Goal: Task Accomplishment & Management: Manage account settings

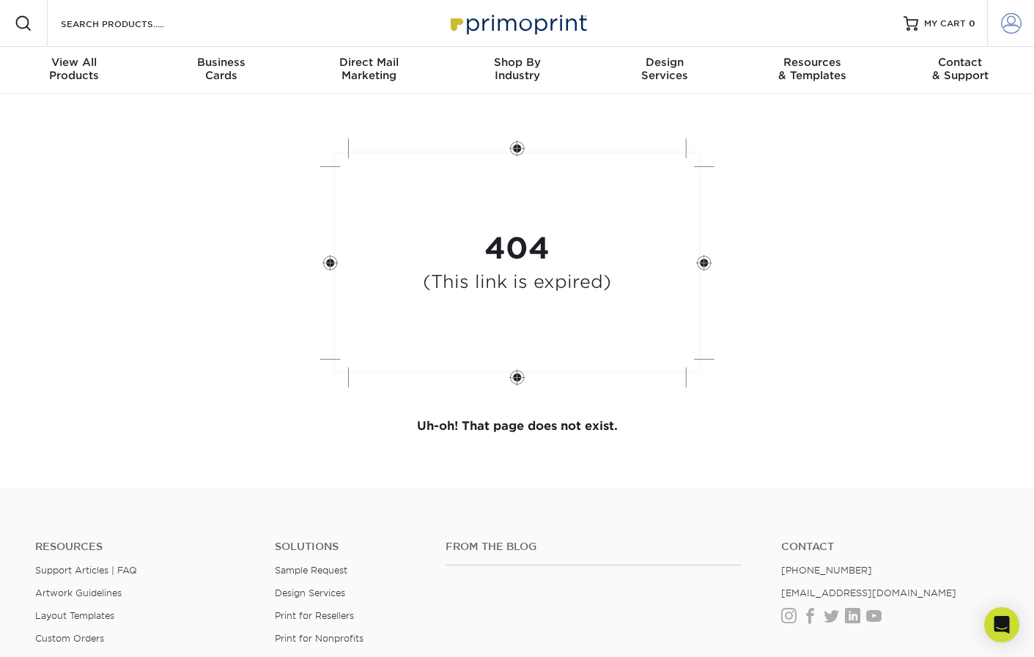
click at [1008, 18] on span at bounding box center [1011, 23] width 21 height 21
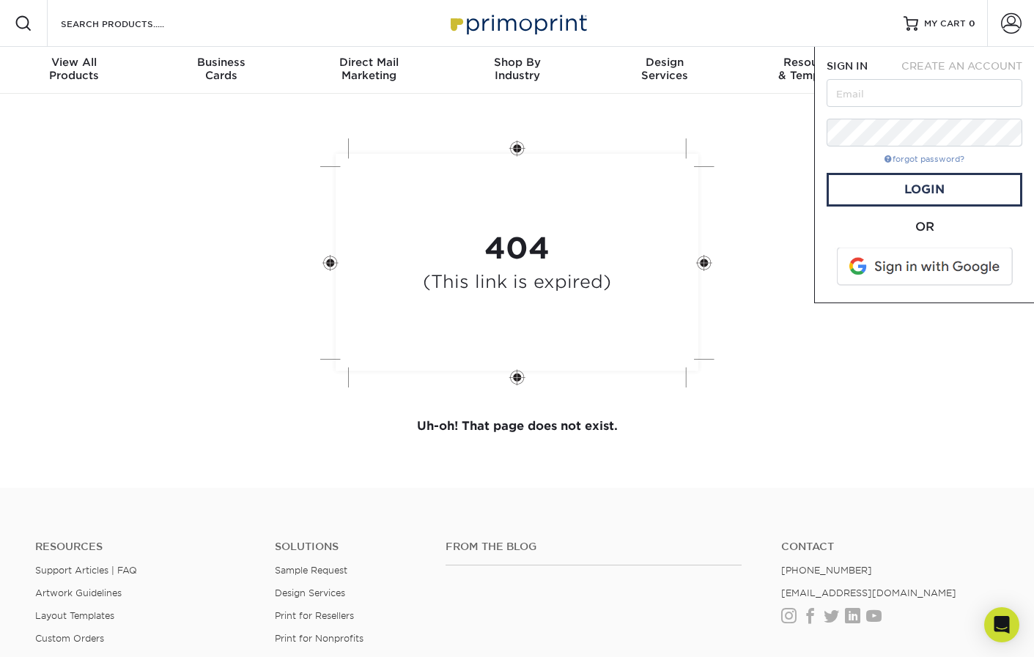
click at [916, 162] on link "forgot password?" at bounding box center [925, 160] width 80 height 10
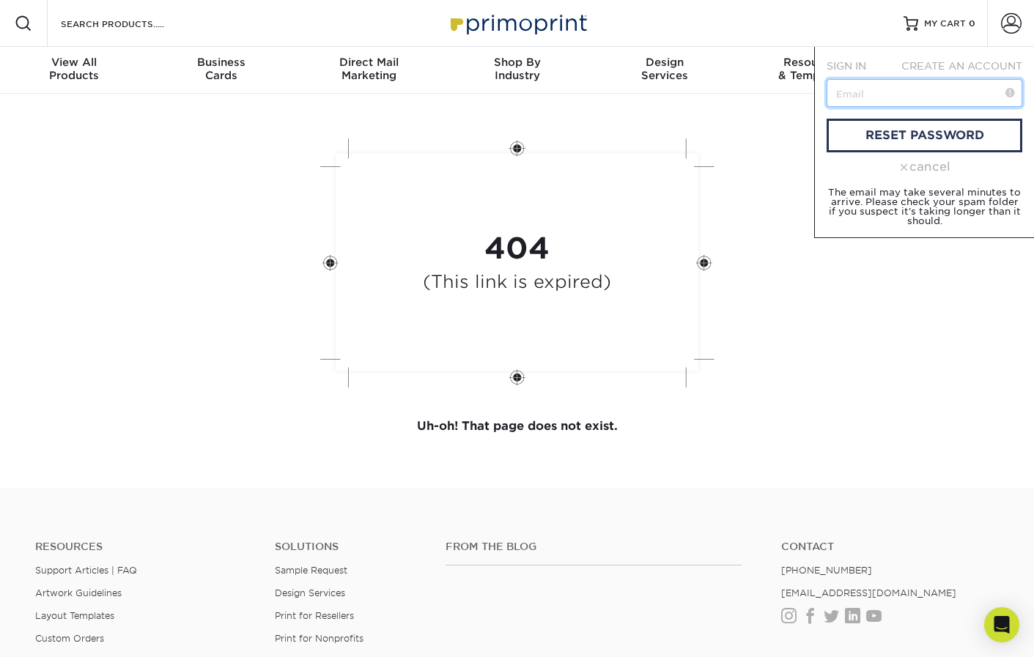
click at [903, 99] on input "text" at bounding box center [925, 93] width 196 height 28
type input "mary@altuswealthmgt.com"
click at [902, 141] on link "reset password" at bounding box center [925, 136] width 196 height 34
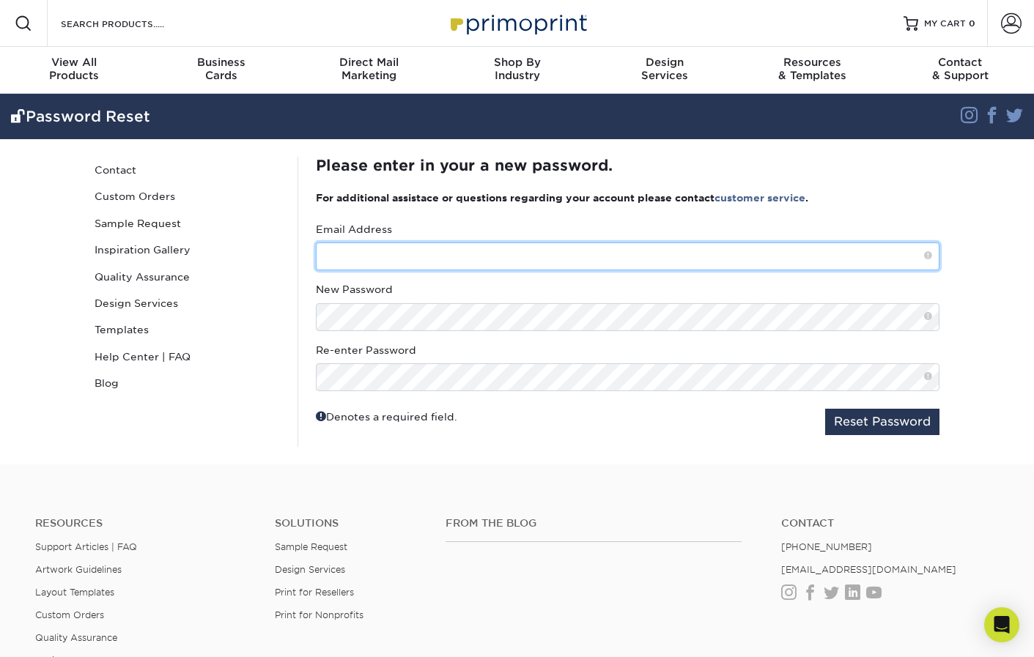
click at [377, 258] on input "text" at bounding box center [628, 257] width 624 height 28
type input "[PERSON_NAME][EMAIL_ADDRESS][DOMAIN_NAME]"
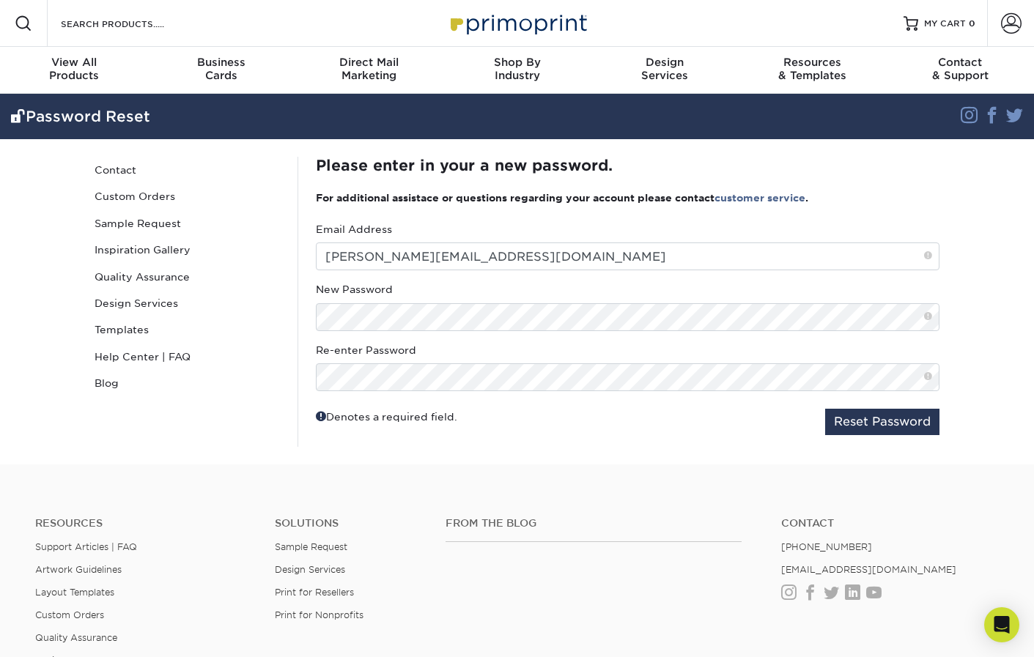
click at [453, 291] on div "New Password" at bounding box center [628, 306] width 624 height 48
click at [878, 427] on button "Reset Password" at bounding box center [882, 422] width 114 height 26
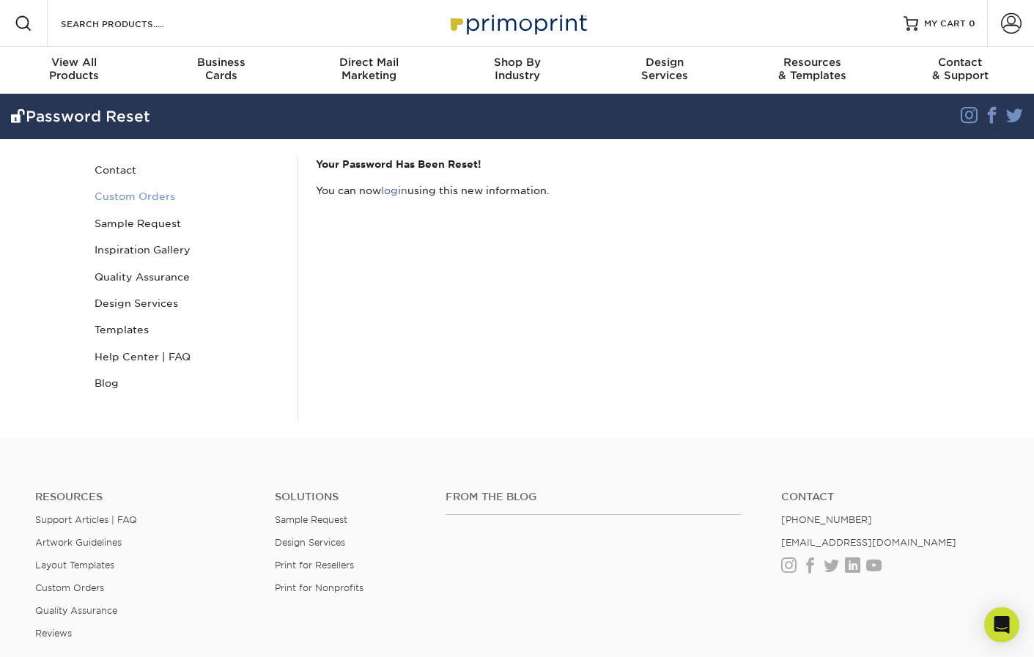
click at [139, 198] on link "Custom Orders" at bounding box center [188, 196] width 198 height 26
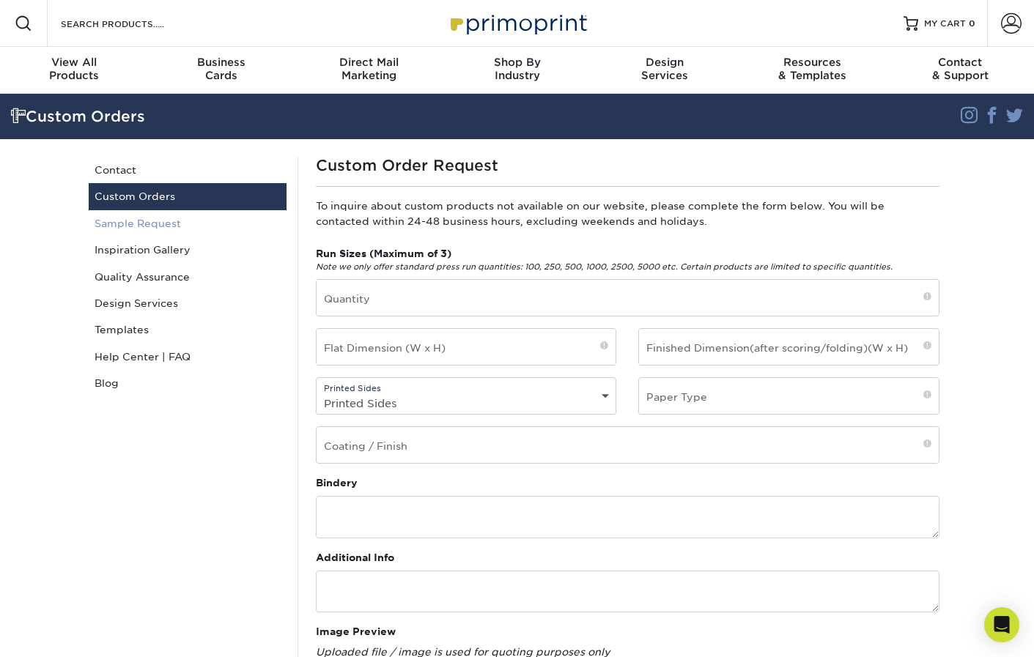
click at [136, 228] on link "Sample Request" at bounding box center [188, 223] width 198 height 26
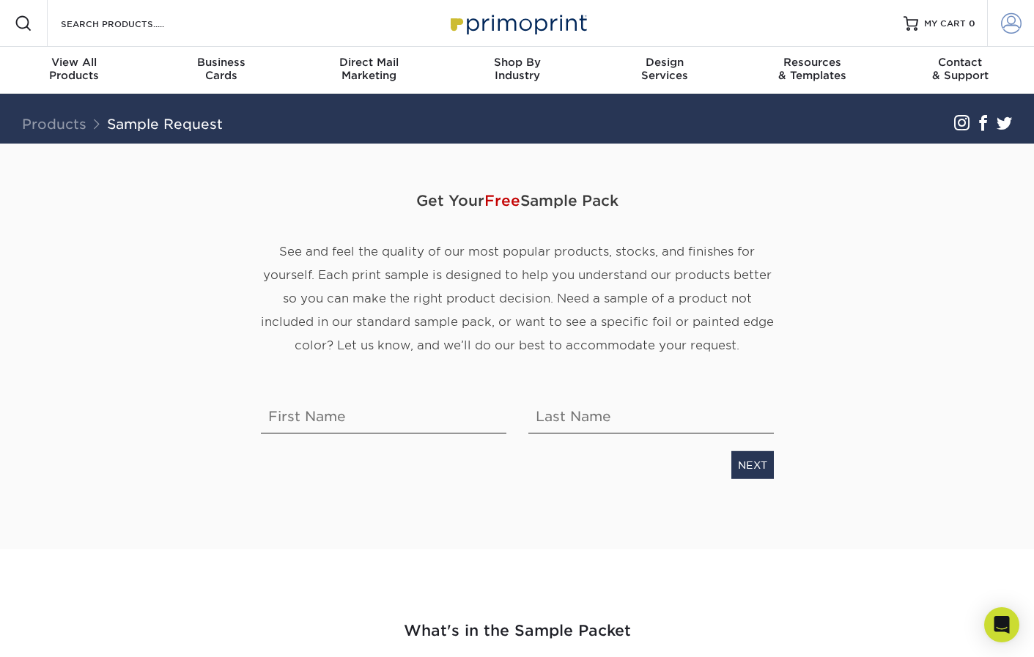
type input "[PERSON_NAME][EMAIL_ADDRESS][DOMAIN_NAME]"
click at [1015, 25] on span at bounding box center [1011, 23] width 21 height 21
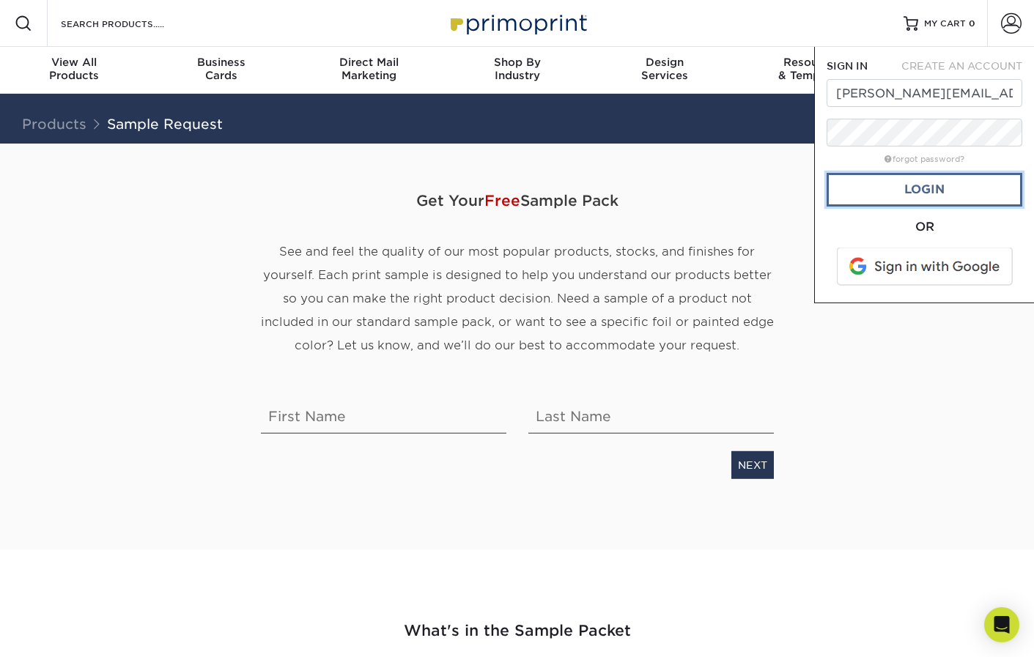
click at [906, 199] on link "Login" at bounding box center [925, 190] width 196 height 34
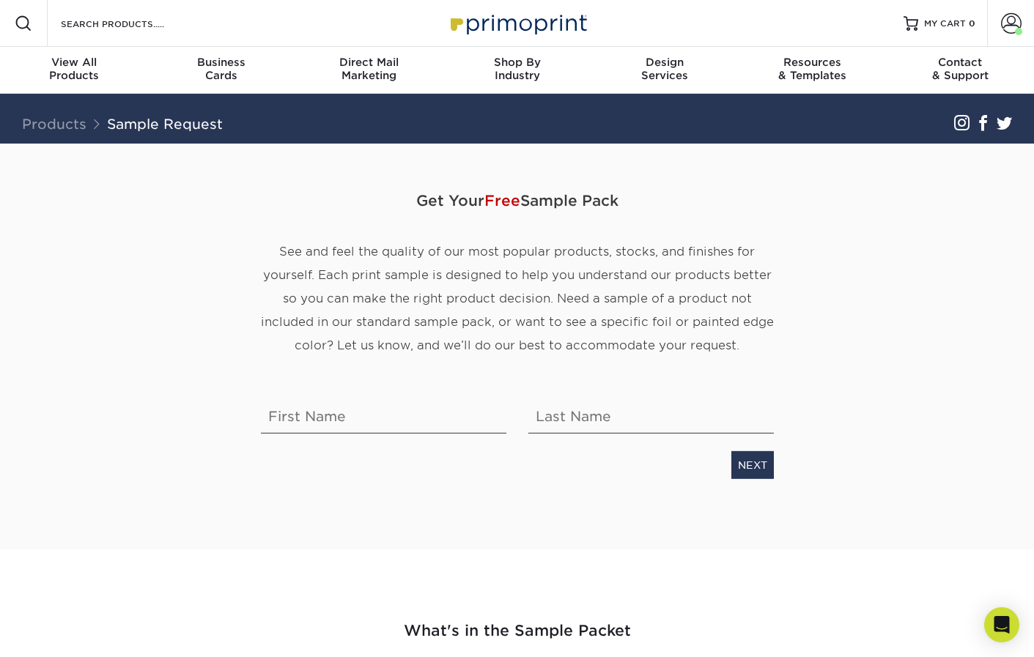
click at [955, 364] on div "Get Your Free Sample Pack See and feel the quality of our most popular products…" at bounding box center [518, 347] width 880 height 406
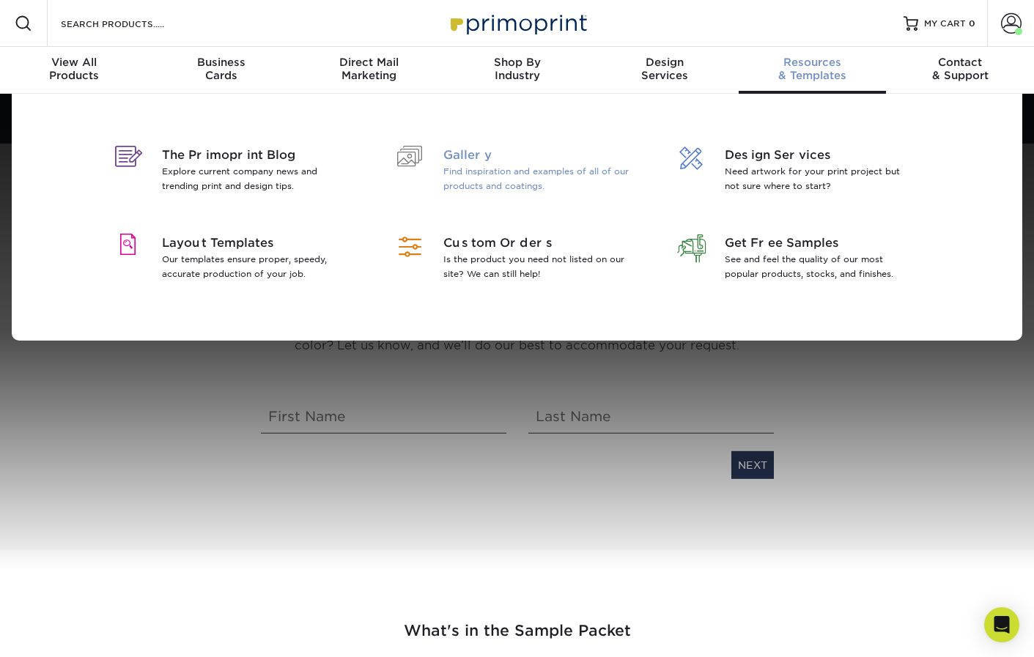
click at [475, 158] on span "Gallery" at bounding box center [538, 156] width 190 height 18
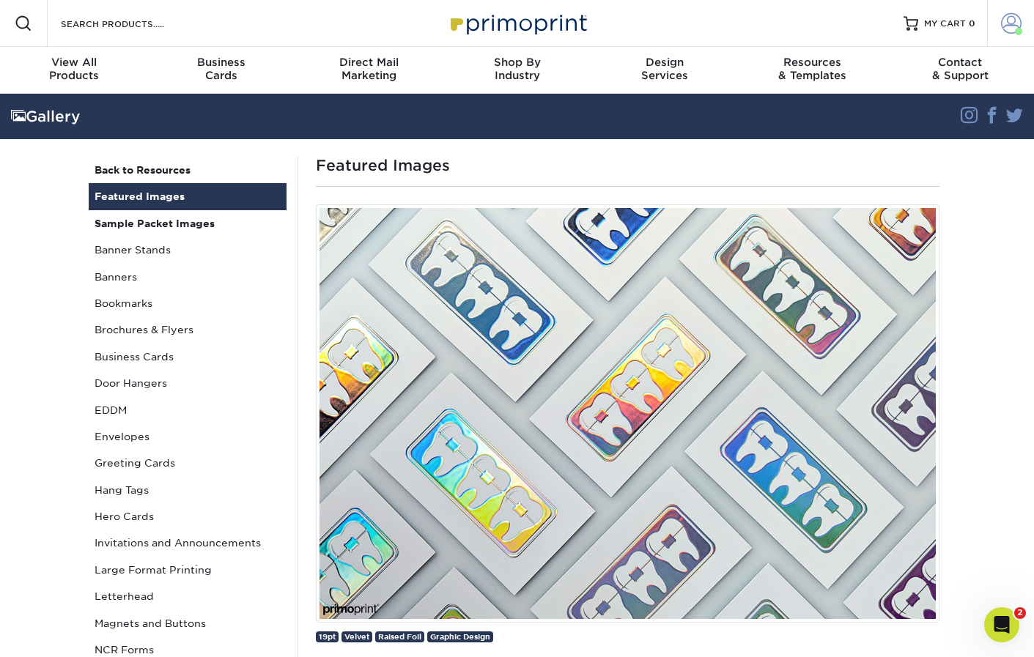
click at [1008, 22] on span at bounding box center [1011, 23] width 21 height 21
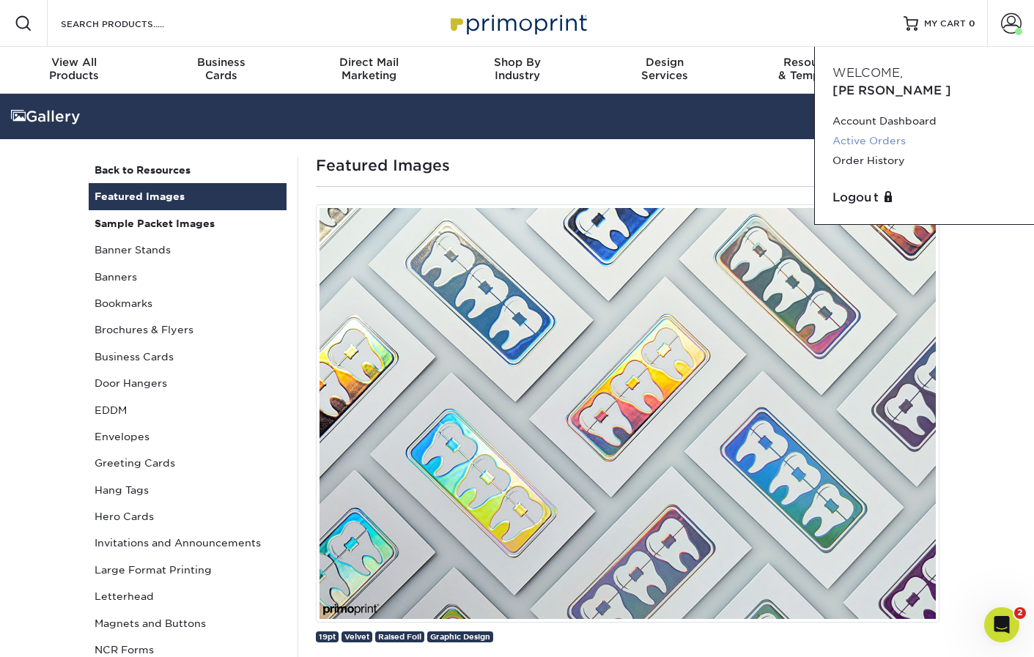
click at [871, 131] on link "Active Orders" at bounding box center [925, 141] width 184 height 20
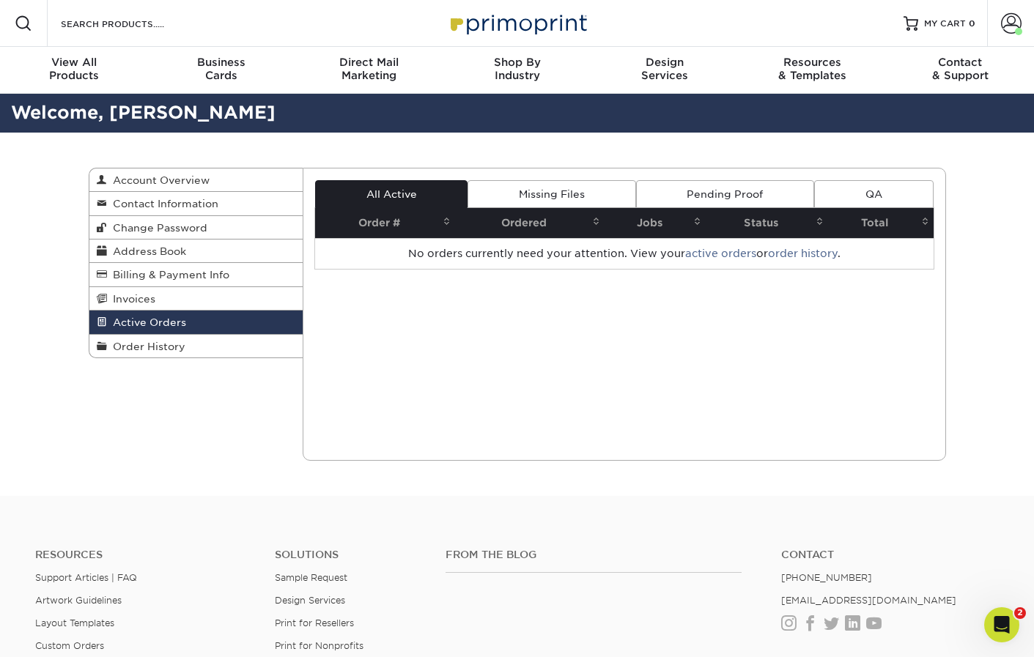
click at [567, 188] on link "Missing Files" at bounding box center [552, 194] width 168 height 28
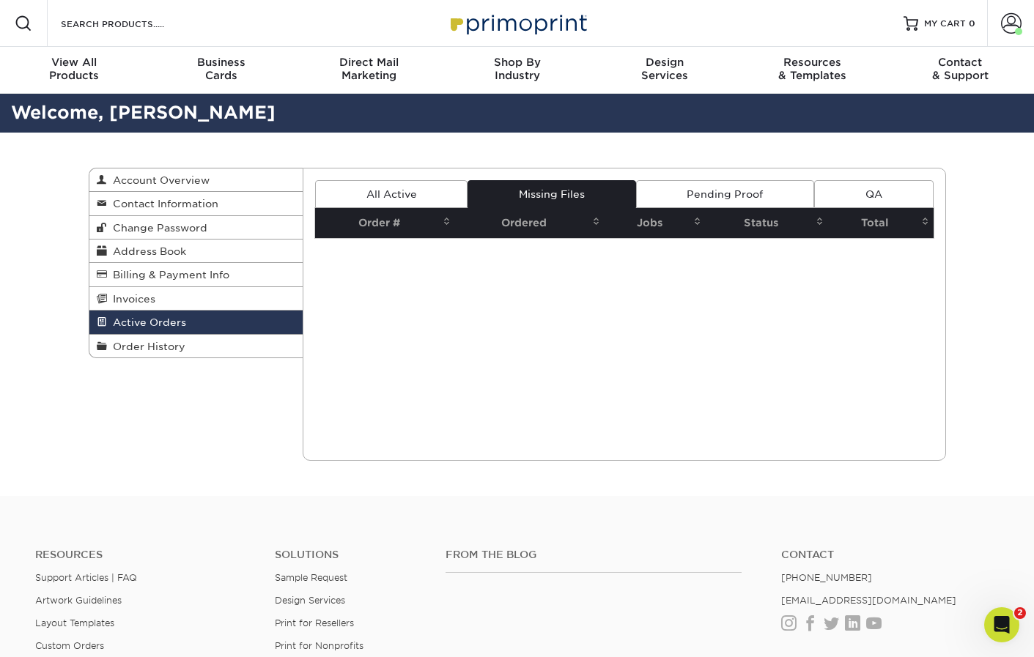
click at [690, 192] on link "Pending Proof" at bounding box center [725, 194] width 178 height 28
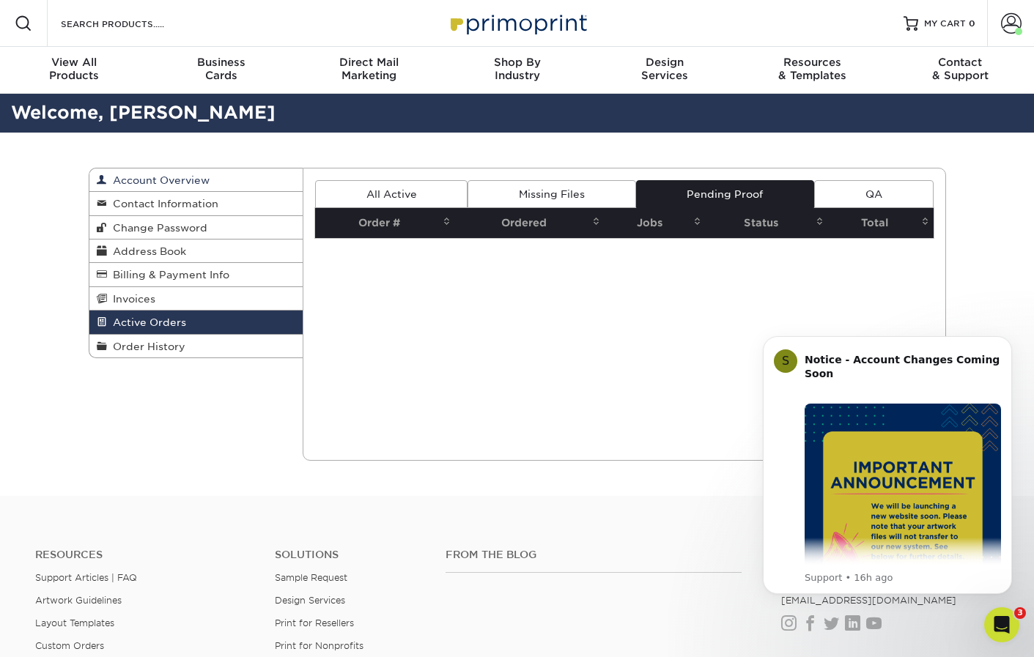
click at [162, 179] on span "Account Overview" at bounding box center [158, 180] width 103 height 12
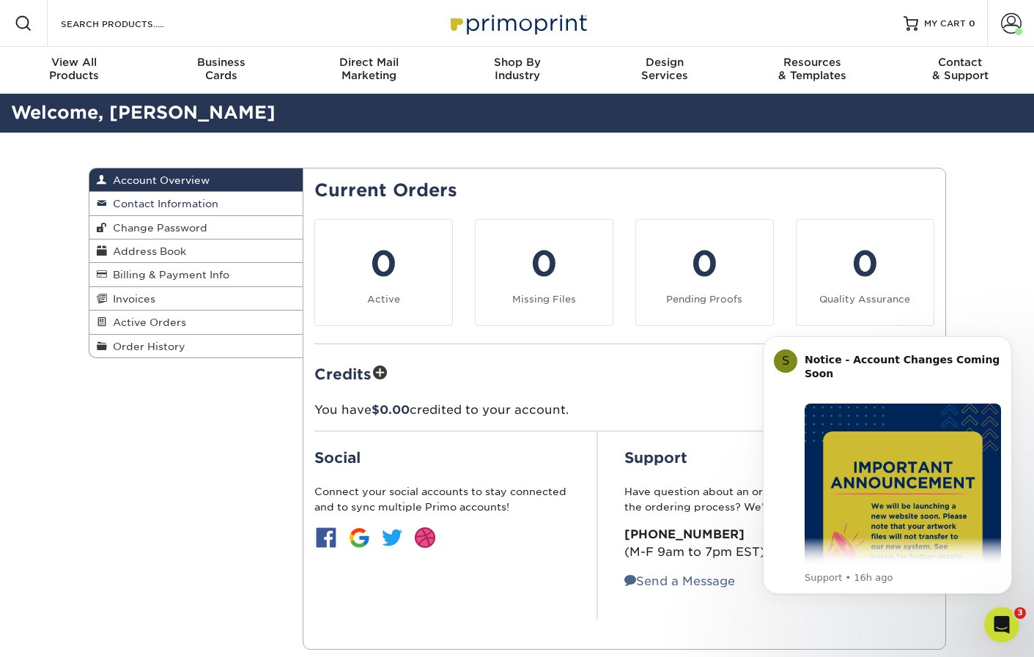
click at [145, 200] on span "Contact Information" at bounding box center [162, 204] width 111 height 12
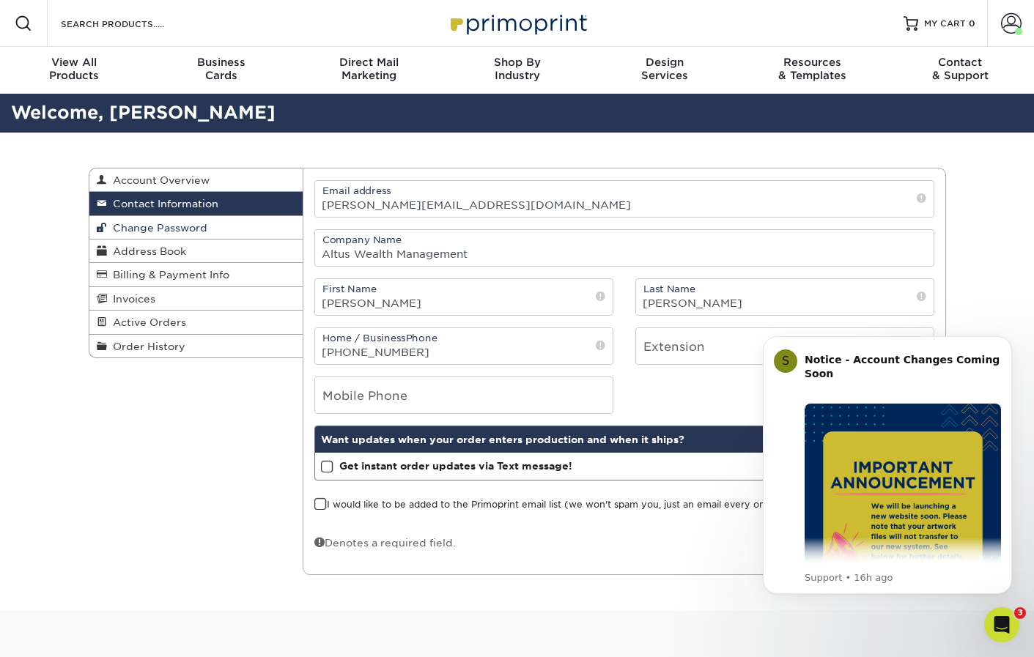
click at [141, 221] on link "Change Password" at bounding box center [196, 227] width 214 height 23
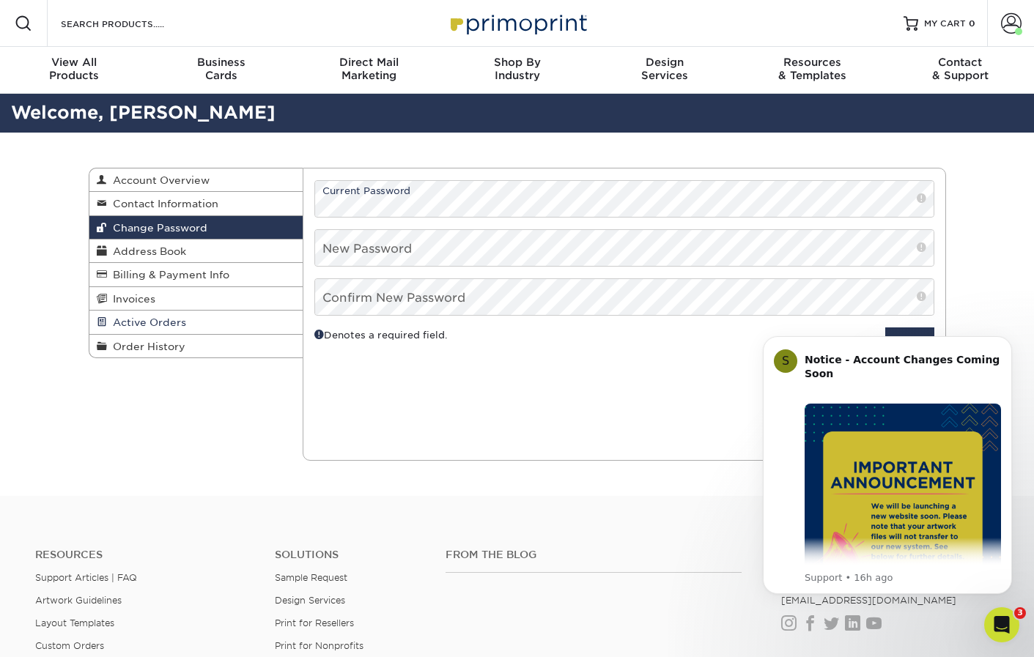
click at [165, 319] on span "Active Orders" at bounding box center [146, 323] width 79 height 12
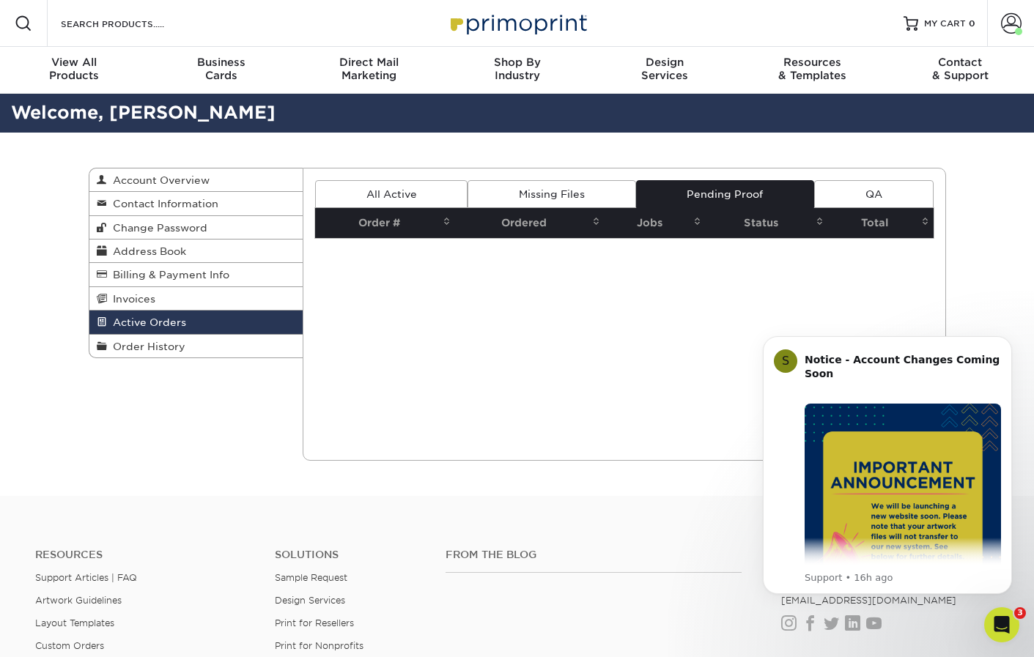
click at [374, 194] on link "All Active" at bounding box center [391, 194] width 152 height 28
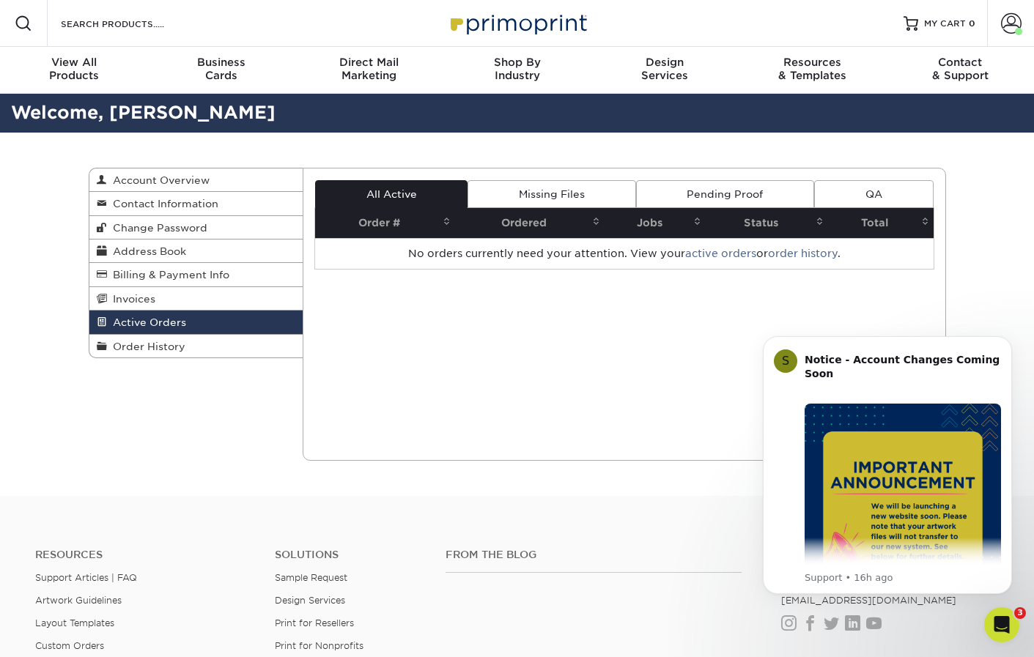
click at [501, 194] on link "Missing Files" at bounding box center [552, 194] width 168 height 28
